Goal: Task Accomplishment & Management: Manage account settings

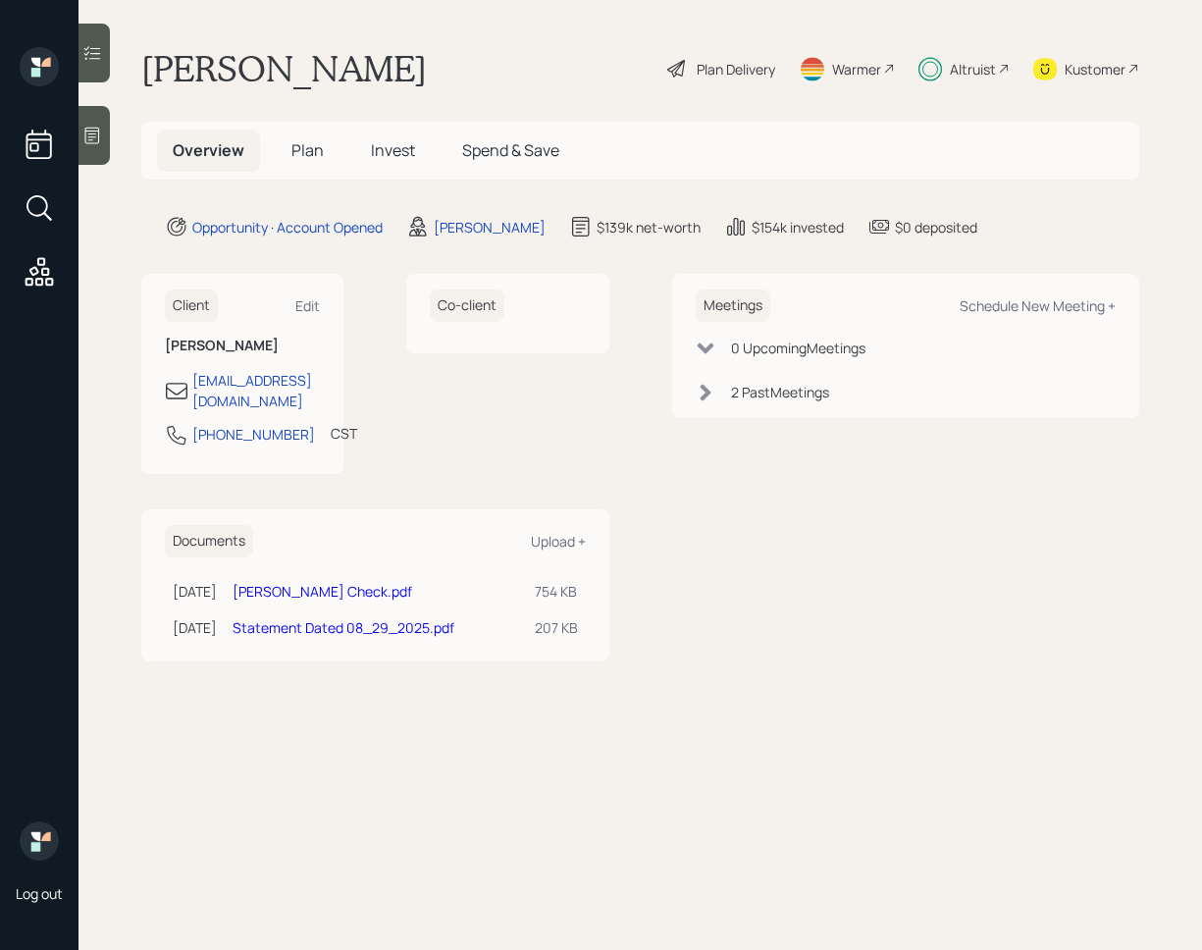
click at [402, 155] on span "Invest" at bounding box center [393, 150] width 44 height 22
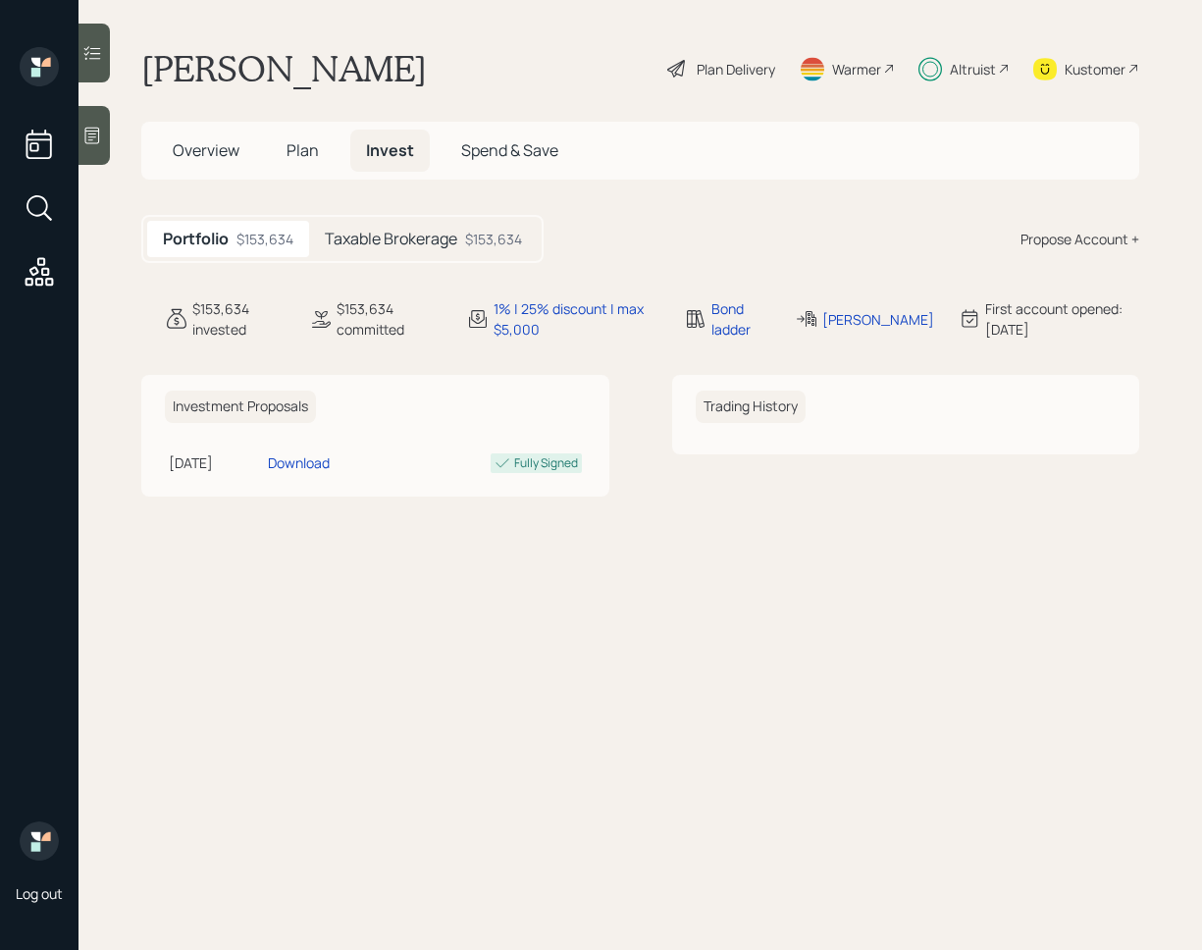
click at [468, 246] on div "$153,634" at bounding box center [493, 239] width 57 height 21
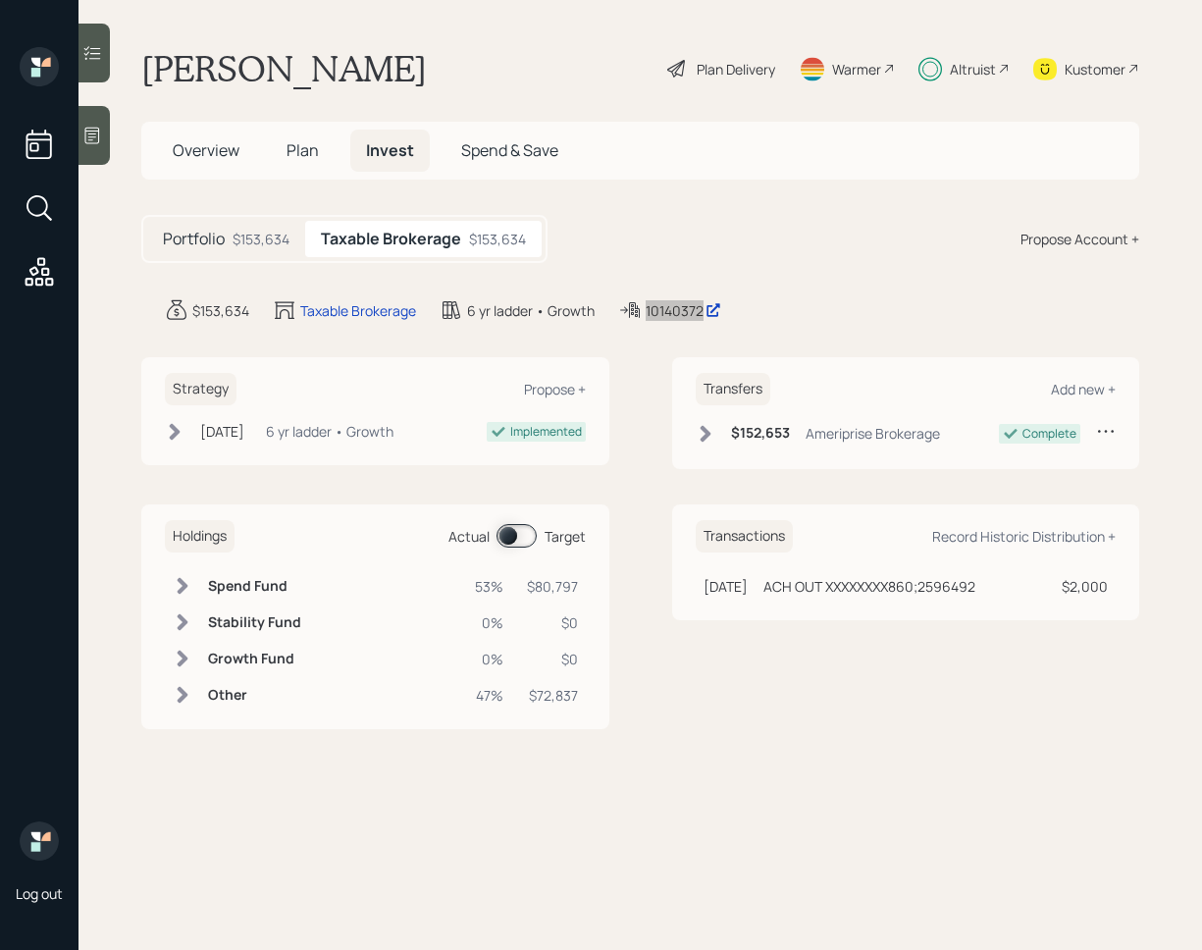
drag, startPoint x: 673, startPoint y: 308, endPoint x: 58, endPoint y: 421, distance: 625.6
click at [0, 0] on div "Log out [PERSON_NAME] Plan Delivery Warmer Altruist Kustomer Overview Plan Inve…" at bounding box center [601, 475] width 1202 height 950
